Goal: Answer question/provide support

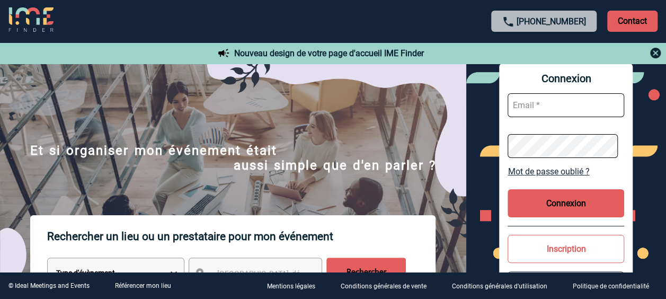
click at [556, 104] on input "text" at bounding box center [565, 105] width 117 height 24
type input "valerie.gangloff@capgemini.com"
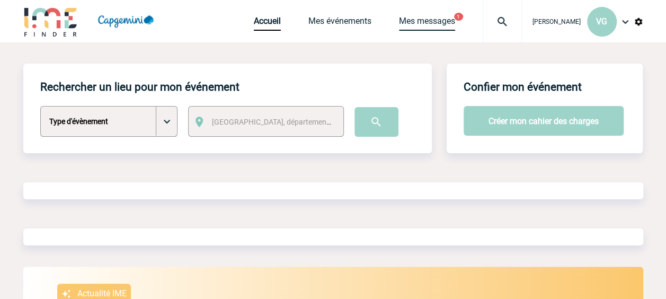
click at [400, 16] on link "Mes messages" at bounding box center [427, 23] width 56 height 15
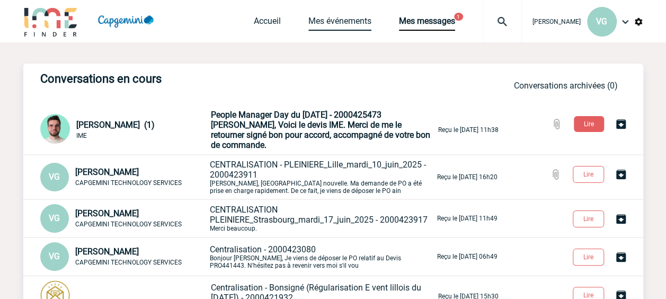
click at [335, 21] on link "Mes événements" at bounding box center [339, 23] width 63 height 15
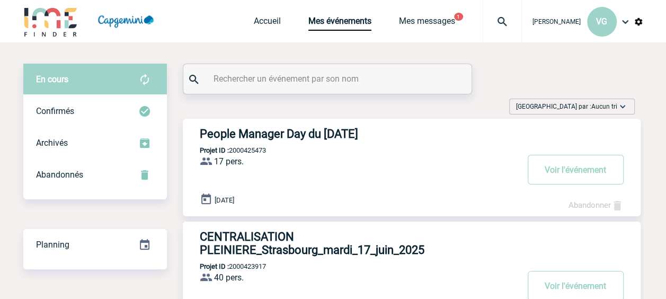
click at [285, 135] on h3 "People Manager Day du 30 septembre 2025" at bounding box center [359, 133] width 318 height 13
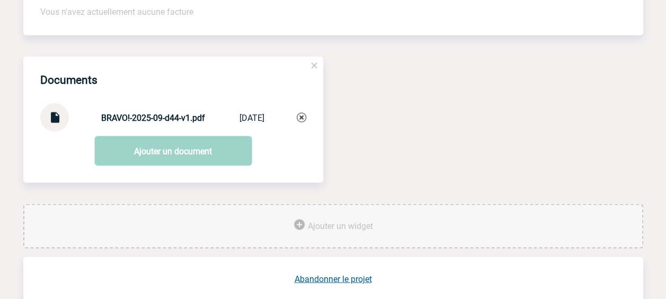
scroll to position [1005, 0]
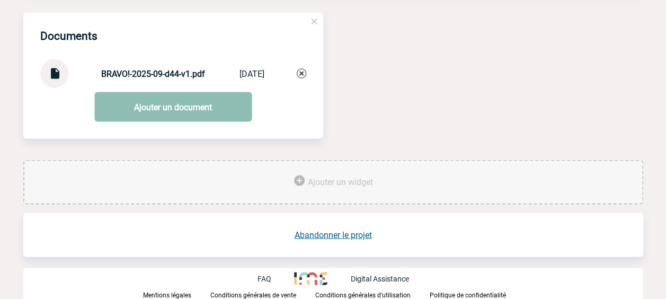
click at [171, 102] on link "Ajouter un document" at bounding box center [172, 107] width 157 height 30
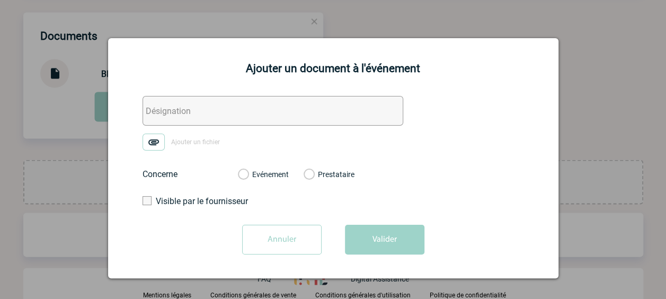
click at [148, 140] on img at bounding box center [153, 141] width 22 height 17
click at [0, 0] on input "Ajouter un fichier" at bounding box center [0, 0] width 0 height 0
click at [196, 111] on input "text" at bounding box center [272, 111] width 261 height 30
paste input "Devis PRO451416"
type input "Devis PRO451416_signé"
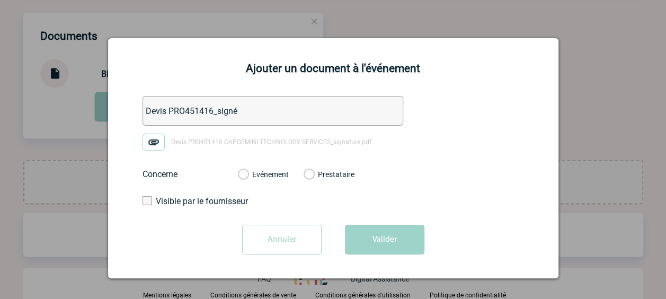
drag, startPoint x: 246, startPoint y: 173, endPoint x: 297, endPoint y: 199, distance: 57.6
click at [245, 173] on label "Evénement" at bounding box center [243, 175] width 10 height 10
click at [0, 0] on input "Evénement" at bounding box center [0, 0] width 0 height 0
click at [392, 242] on button "Valider" at bounding box center [384, 240] width 79 height 30
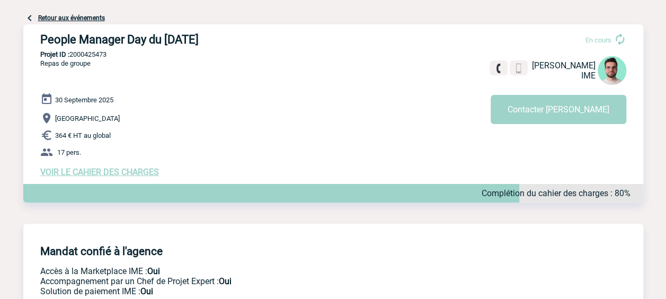
scroll to position [0, 0]
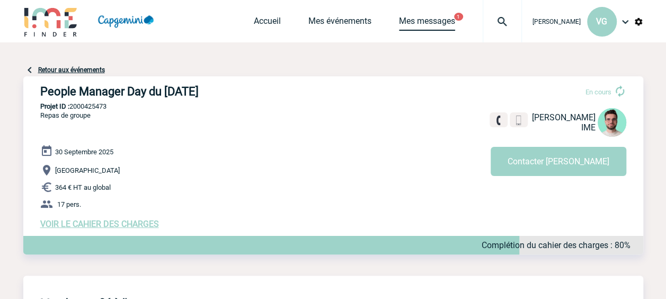
click at [415, 20] on link "Mes messages" at bounding box center [427, 23] width 56 height 15
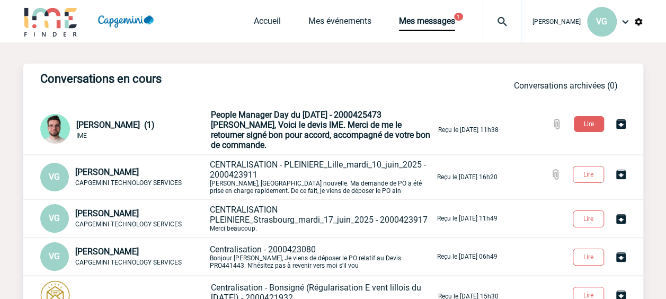
click at [275, 131] on span "[PERSON_NAME], Voici le devis IME. Merci de me le retourner signé bon pour acco…" at bounding box center [320, 135] width 219 height 30
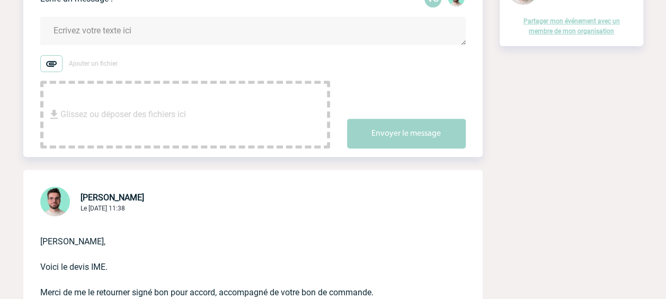
scroll to position [106, 0]
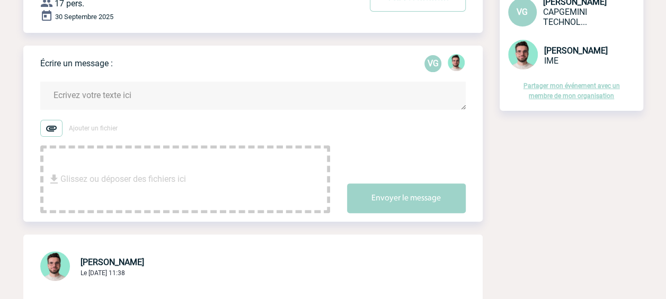
click at [153, 95] on textarea at bounding box center [252, 96] width 425 height 28
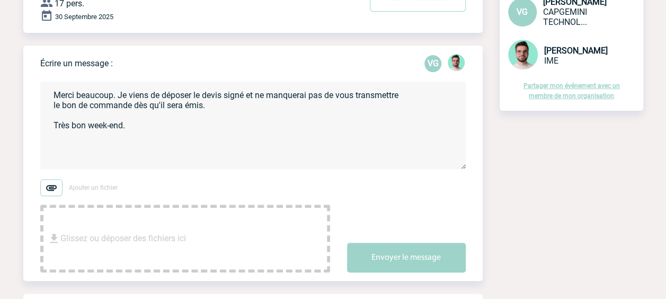
click at [114, 97] on textarea "Merci beaucoup. Je viens de déposer le devis signé et ne manquerai pas de vous …" at bounding box center [252, 125] width 425 height 87
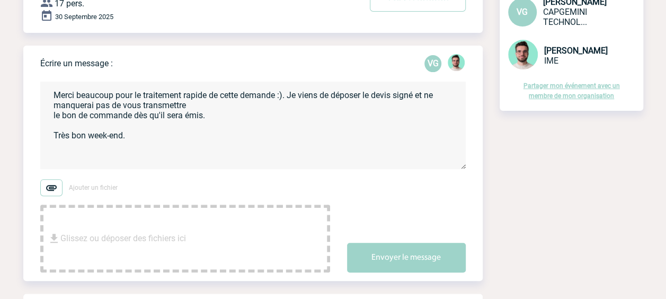
click at [193, 108] on textarea "Merci beaucoup pour le traitement rapide de cette demande :). Je viens de dépos…" at bounding box center [252, 125] width 425 height 87
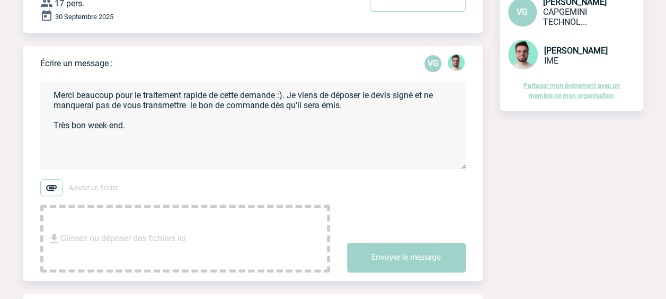
click at [139, 125] on textarea "Merci beaucoup pour le traitement rapide de cette demande :). Je viens de dépos…" at bounding box center [252, 125] width 425 height 87
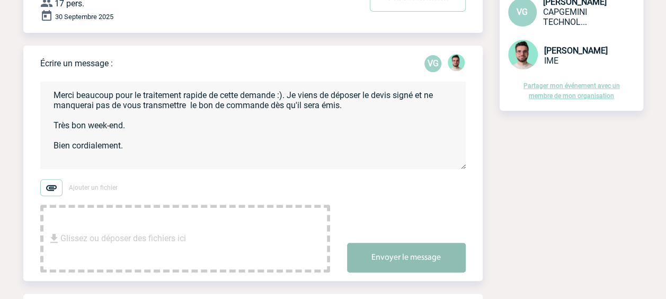
type textarea "Merci beaucoup pour le traitement rapide de cette demande :). Je viens de dépos…"
drag, startPoint x: 421, startPoint y: 254, endPoint x: 414, endPoint y: 259, distance: 8.3
click at [418, 254] on button "Envoyer le message" at bounding box center [406, 258] width 119 height 30
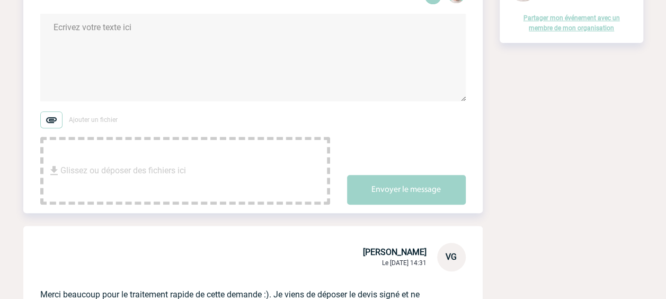
scroll to position [212, 0]
